Goal: Task Accomplishment & Management: Complete application form

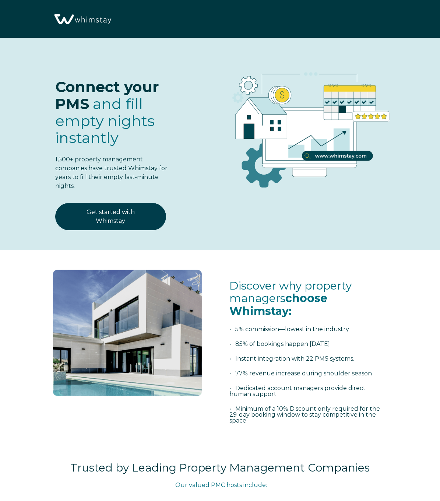
select select "US"
select select "Standard"
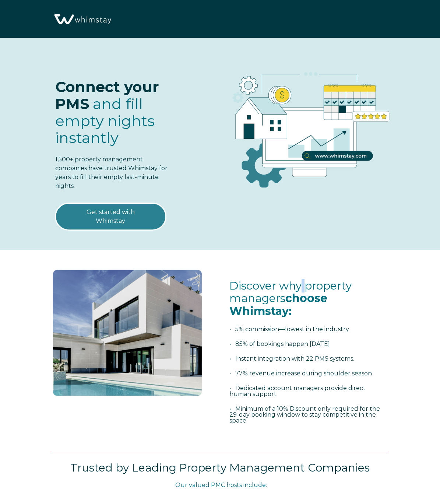
click at [131, 225] on link "Get started with Whimstay" at bounding box center [110, 216] width 111 height 27
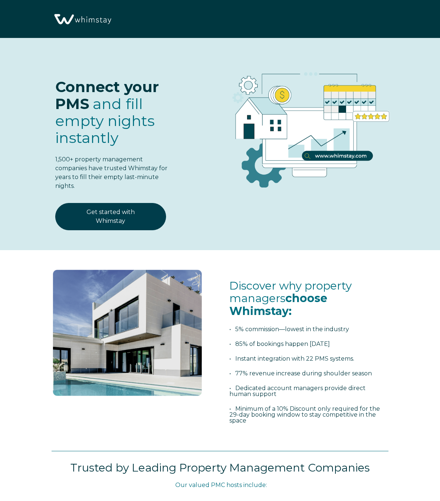
scroll to position [874, 0]
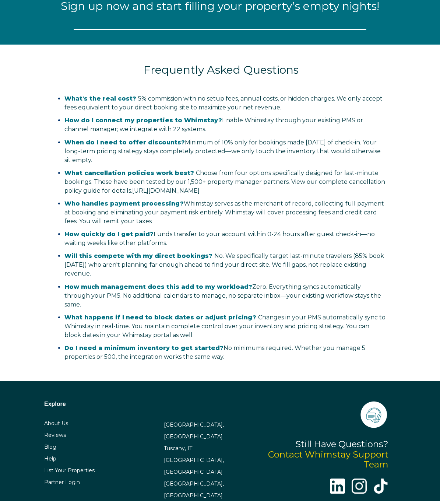
select select "US"
select select "Standard"
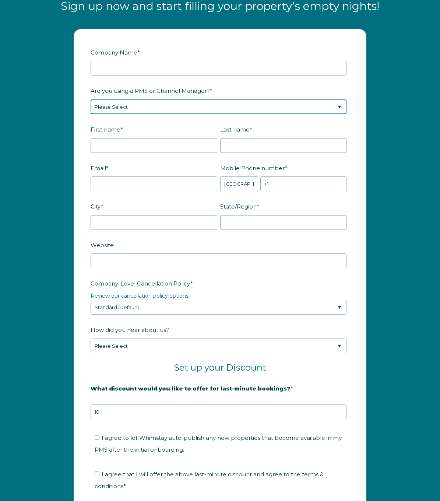
click at [154, 112] on select "Please Select Barefoot BookingPal Boost Brightside CiiRUS Escapia Guesty Hostaw…" at bounding box center [219, 106] width 256 height 15
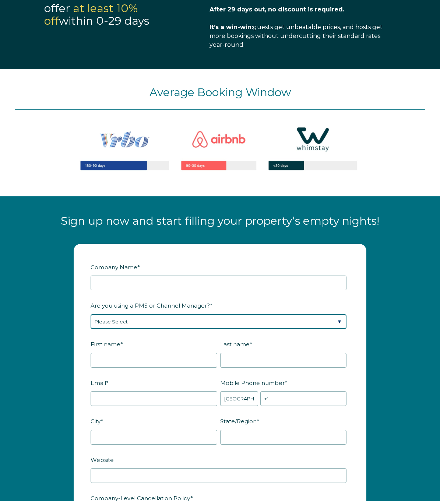
scroll to position [659, 0]
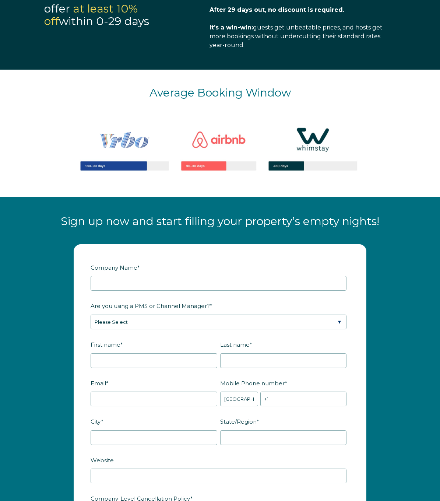
click at [118, 332] on fieldset "Are you using a PMS or Channel Manager? * Please Select Barefoot BookingPal Boo…" at bounding box center [220, 318] width 259 height 39
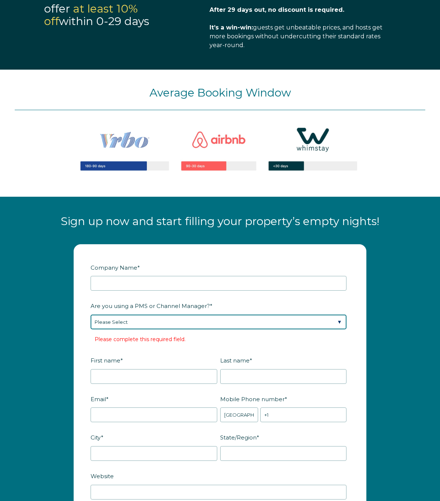
click at [117, 327] on select "Please Select Barefoot BookingPal Boost Brightside CiiRUS Escapia Guesty Hostaw…" at bounding box center [219, 321] width 256 height 15
click at [113, 325] on select "Please Select Barefoot BookingPal Boost Brightside CiiRUS Escapia Guesty Hostaw…" at bounding box center [219, 321] width 256 height 15
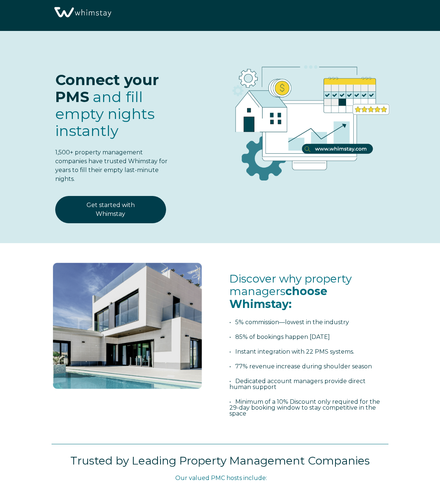
scroll to position [0, 0]
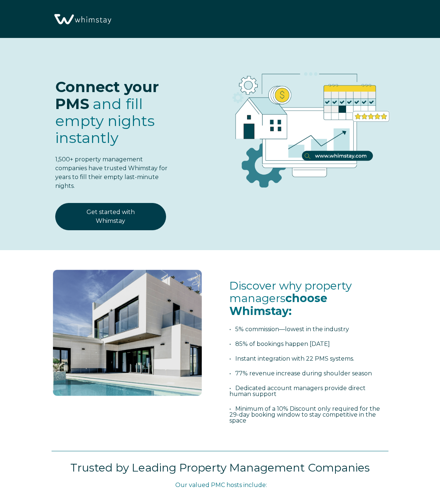
click at [199, 178] on img at bounding box center [307, 125] width 221 height 145
select select "US"
select select "Standard"
